Goal: Ask a question

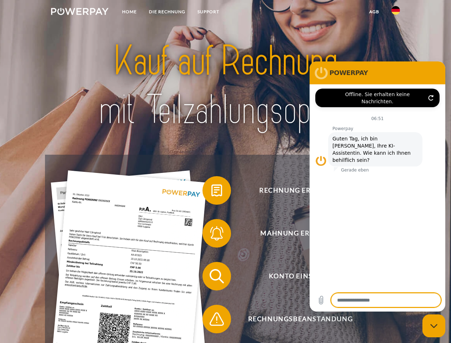
click at [80, 12] on img at bounding box center [79, 11] width 57 height 7
click at [396, 12] on img at bounding box center [395, 10] width 9 height 9
click at [374, 12] on link "agb" at bounding box center [374, 11] width 22 height 13
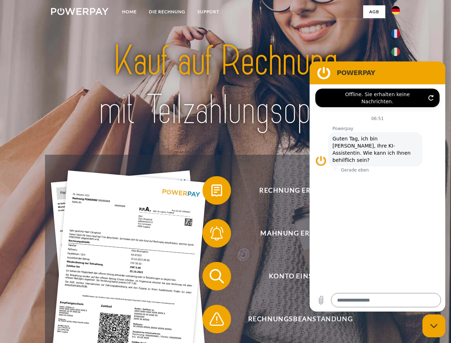
click at [211, 192] on span at bounding box center [206, 190] width 36 height 36
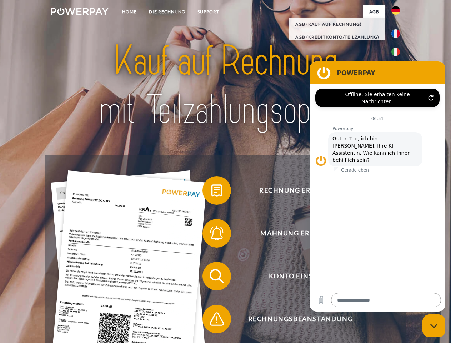
click at [211, 235] on span at bounding box center [206, 233] width 36 height 36
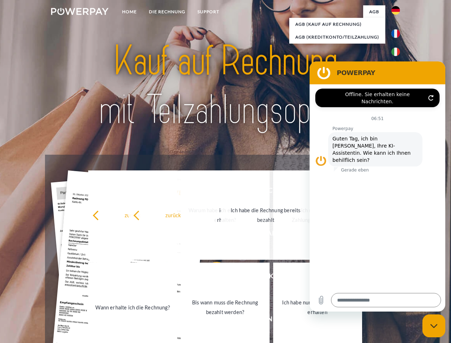
click at [211, 277] on link "Bis wann muss die Rechnung bezahlt werden?" at bounding box center [225, 306] width 89 height 89
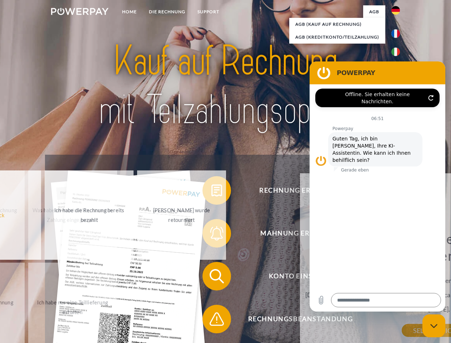
click at [211, 320] on span at bounding box center [206, 319] width 36 height 36
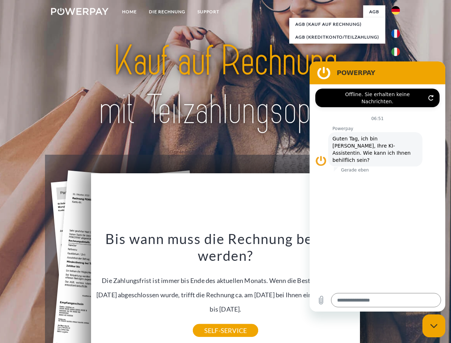
click at [434, 326] on icon "Messaging-Fenster schließen" at bounding box center [433, 326] width 7 height 5
type textarea "*"
